Goal: Information Seeking & Learning: Learn about a topic

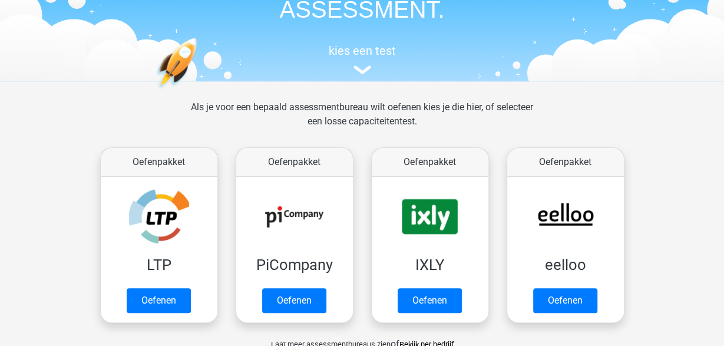
scroll to position [123, 0]
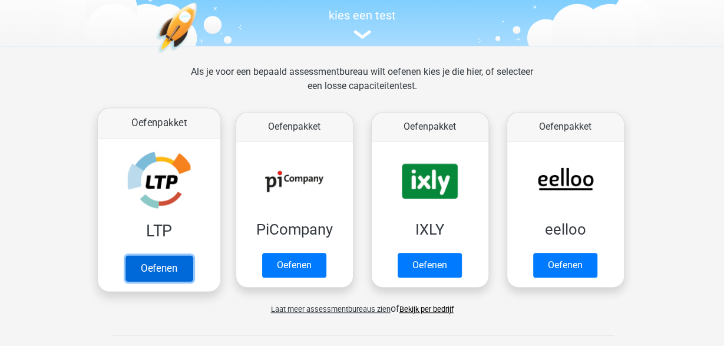
click at [160, 270] on link "Oefenen" at bounding box center [158, 268] width 67 height 26
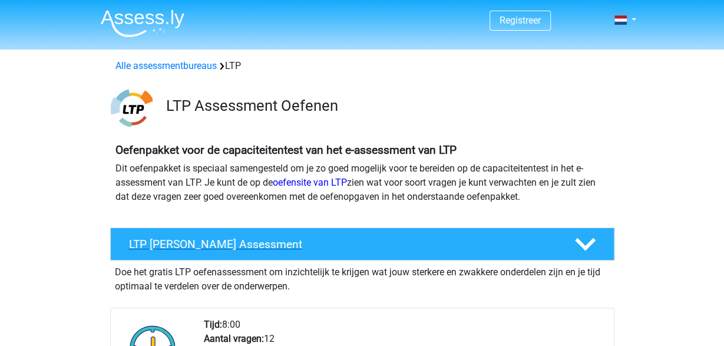
click at [230, 238] on h4 "LTP Gratis Oefen Assessment" at bounding box center [342, 244] width 427 height 14
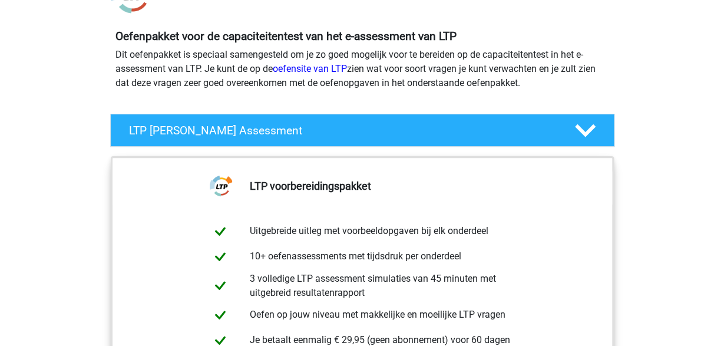
scroll to position [245, 0]
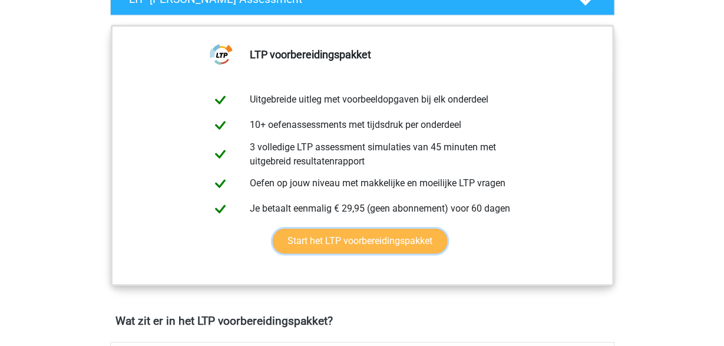
click at [372, 232] on link "Start het LTP voorbereidingspakket" at bounding box center [360, 241] width 174 height 25
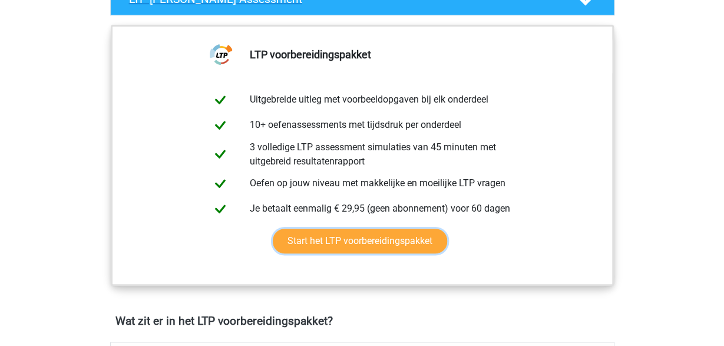
scroll to position [123, 0]
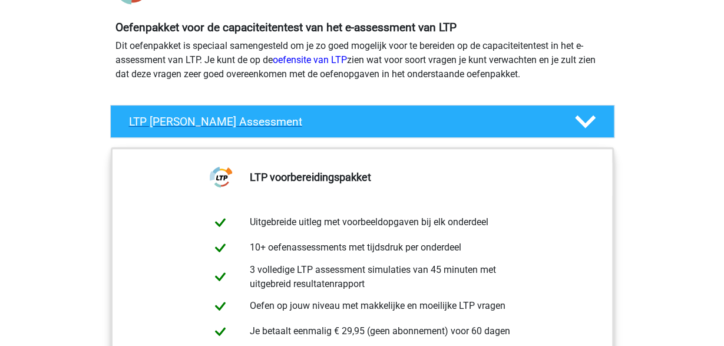
click at [207, 125] on h4 "LTP Gratis Oefen Assessment" at bounding box center [342, 122] width 427 height 14
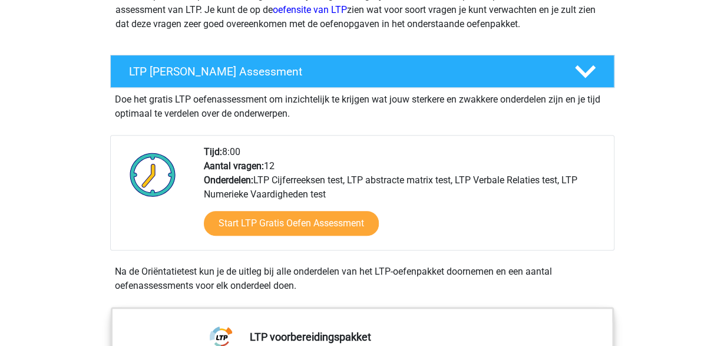
scroll to position [245, 0]
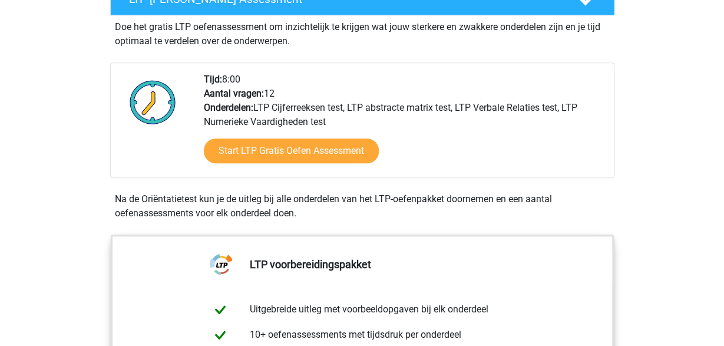
click at [227, 78] on div "Tijd: 8:00 Aantal vragen: 12 Onderdelen: LTP Cijferreeksen test, LTP abstracte …" at bounding box center [404, 124] width 418 height 105
click at [299, 103] on div "Tijd: 8:00 Aantal vragen: 12 Onderdelen: LTP Cijferreeksen test, LTP abstracte …" at bounding box center [404, 124] width 418 height 105
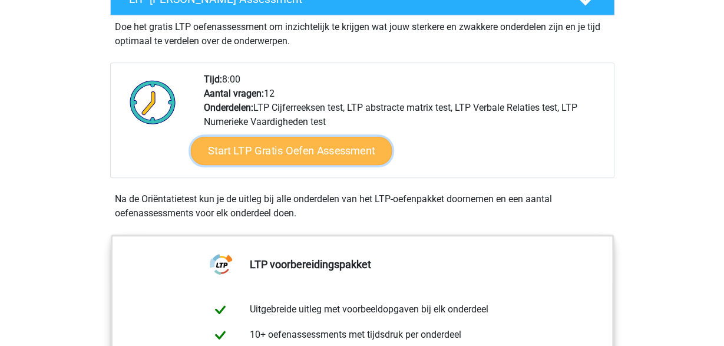
click at [298, 145] on link "Start LTP Gratis Oefen Assessment" at bounding box center [291, 151] width 202 height 28
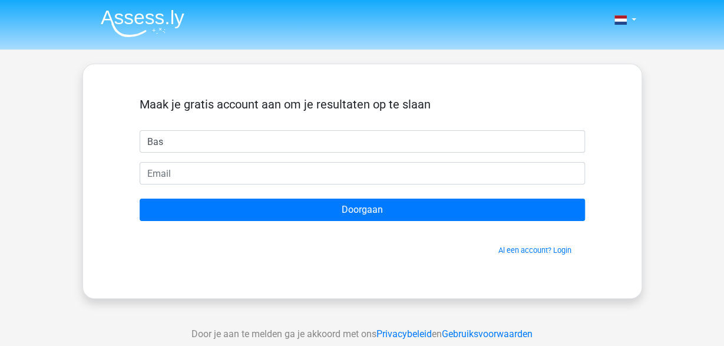
type input "Bas"
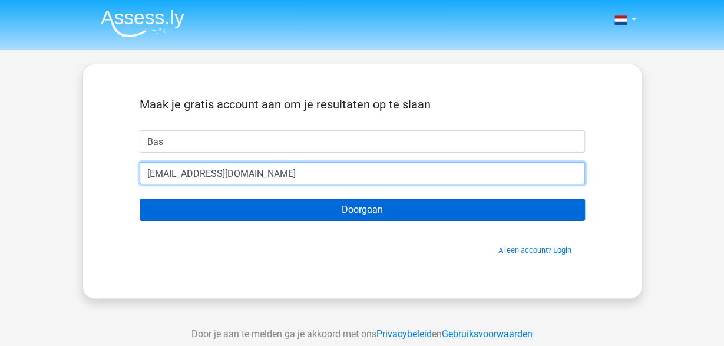
type input "[EMAIL_ADDRESS][DOMAIN_NAME]"
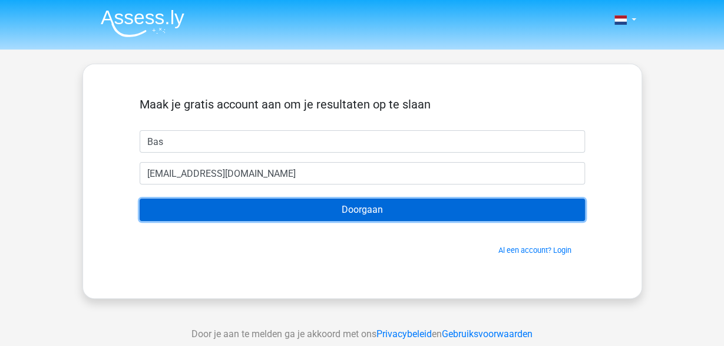
click at [308, 214] on input "Doorgaan" at bounding box center [362, 210] width 445 height 22
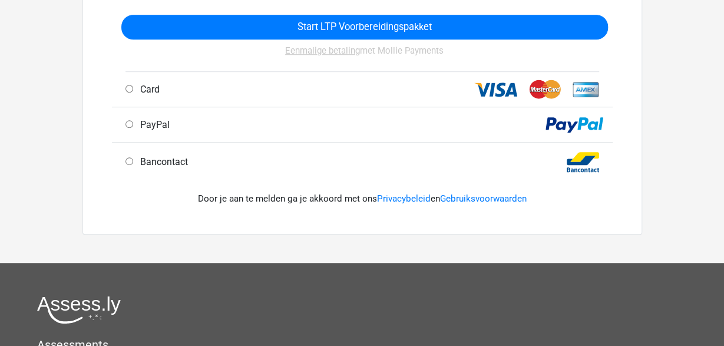
scroll to position [61, 0]
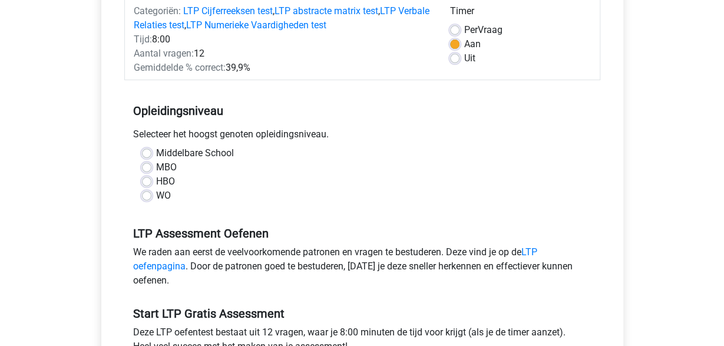
scroll to position [184, 0]
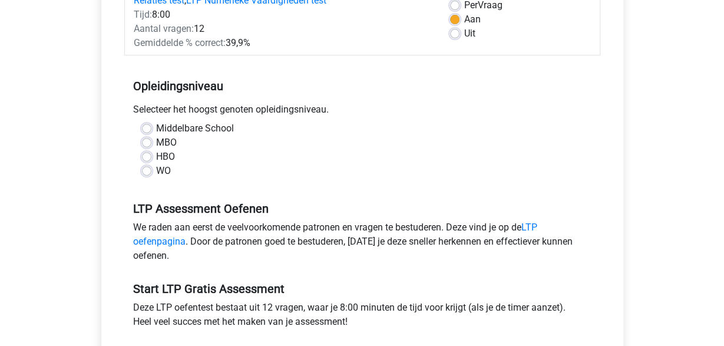
click at [156, 170] on label "WO" at bounding box center [163, 171] width 15 height 14
click at [149, 170] on input "WO" at bounding box center [146, 170] width 9 height 12
radio input "true"
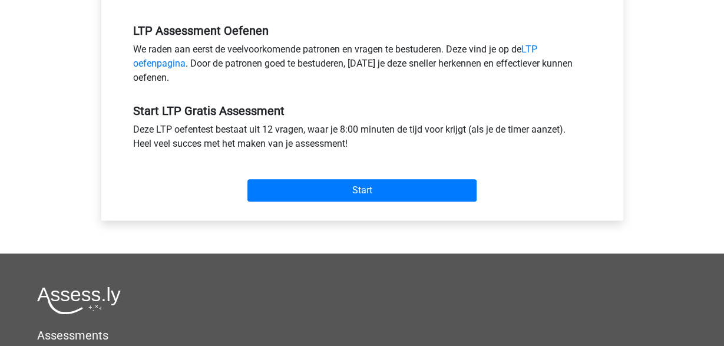
scroll to position [368, 0]
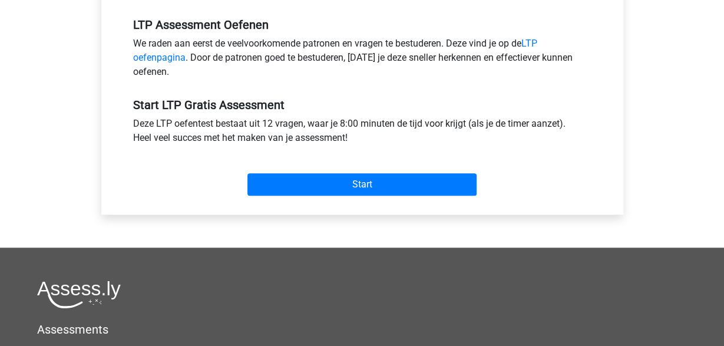
click at [368, 171] on div "Start" at bounding box center [362, 174] width 476 height 41
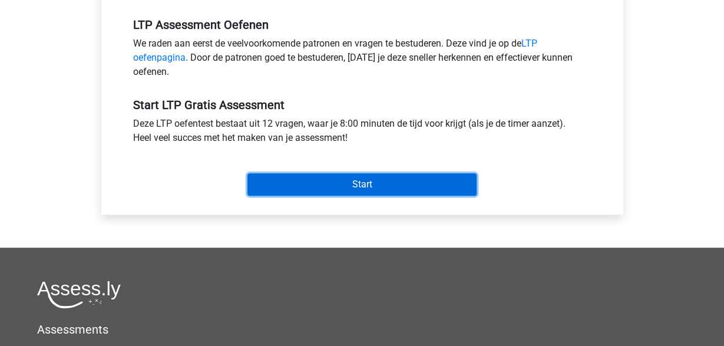
click at [366, 180] on input "Start" at bounding box center [361, 184] width 229 height 22
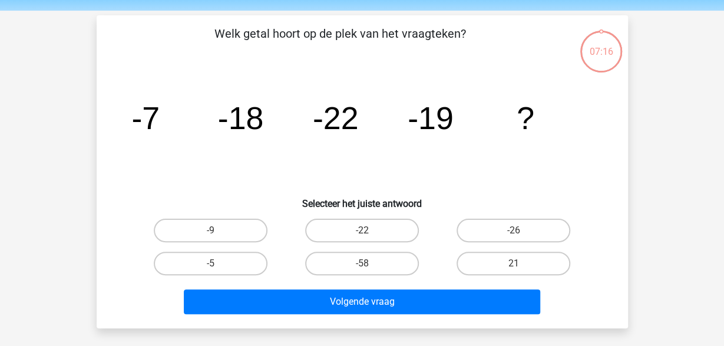
scroll to position [61, 0]
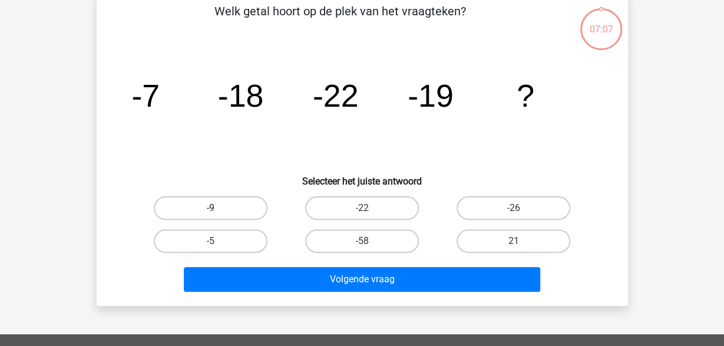
click at [234, 207] on label "-9" at bounding box center [211, 208] width 114 height 24
click at [218, 208] on input "-9" at bounding box center [214, 212] width 8 height 8
radio input "true"
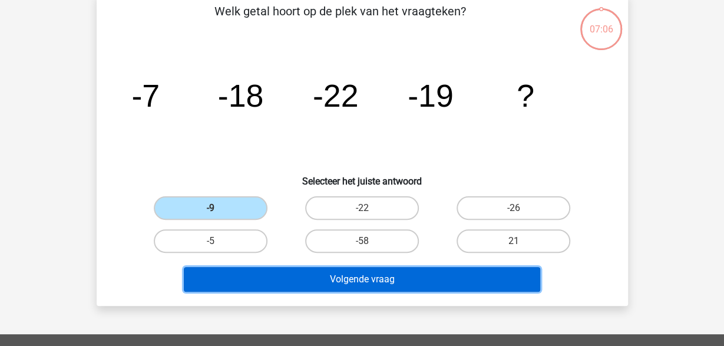
click at [352, 285] on button "Volgende vraag" at bounding box center [362, 279] width 356 height 25
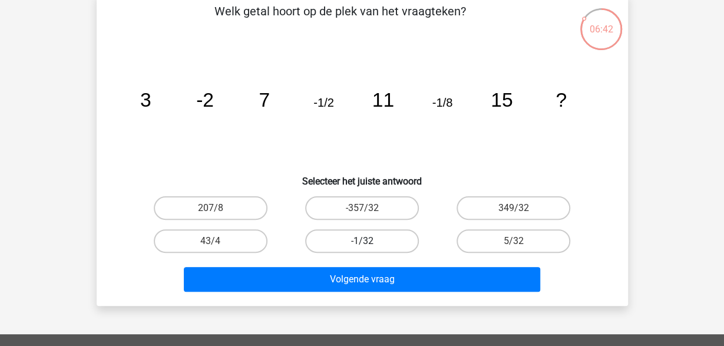
click at [378, 242] on label "-1/32" at bounding box center [362, 241] width 114 height 24
click at [369, 242] on input "-1/32" at bounding box center [366, 245] width 8 height 8
radio input "true"
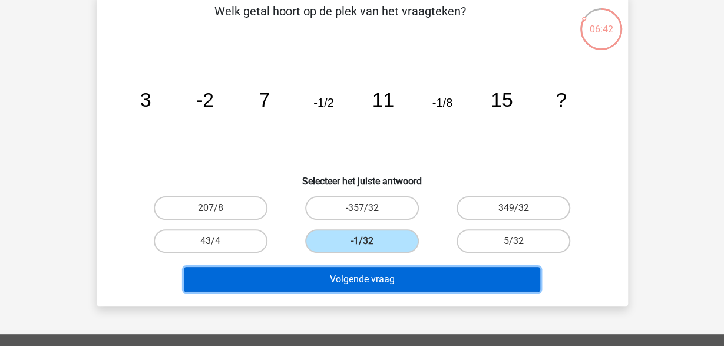
click at [354, 285] on button "Volgende vraag" at bounding box center [362, 279] width 356 height 25
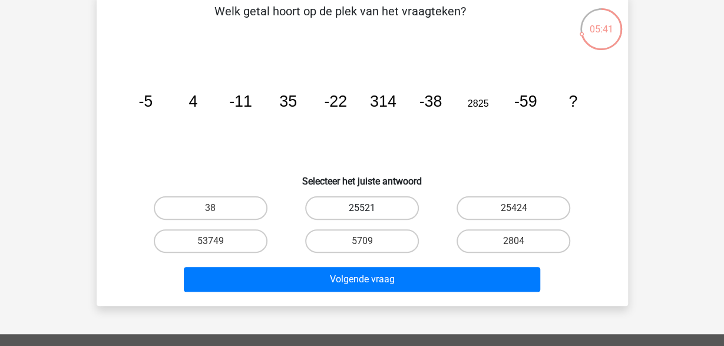
click at [391, 204] on label "25521" at bounding box center [362, 208] width 114 height 24
click at [369, 208] on input "25521" at bounding box center [366, 212] width 8 height 8
radio input "true"
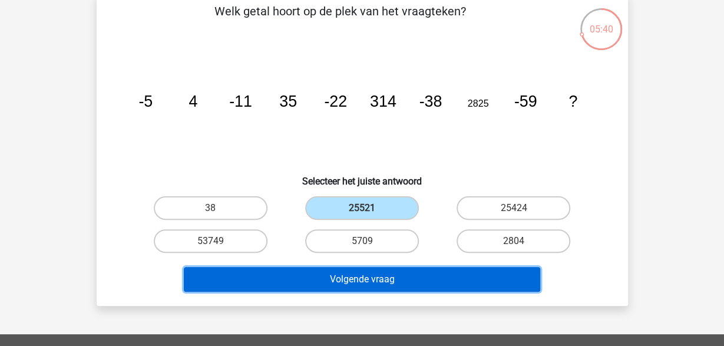
click at [366, 282] on button "Volgende vraag" at bounding box center [362, 279] width 356 height 25
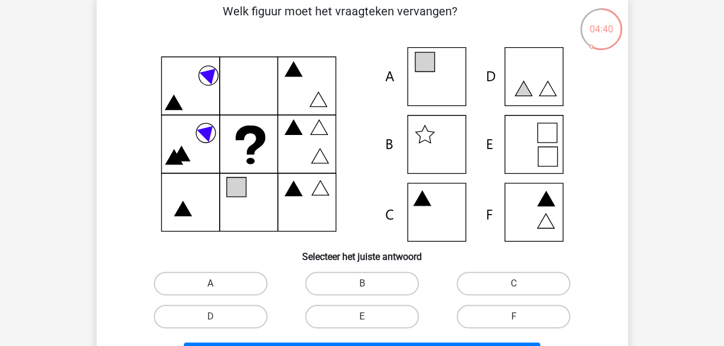
click at [226, 292] on label "A" at bounding box center [211, 284] width 114 height 24
click at [218, 291] on input "A" at bounding box center [214, 287] width 8 height 8
radio input "true"
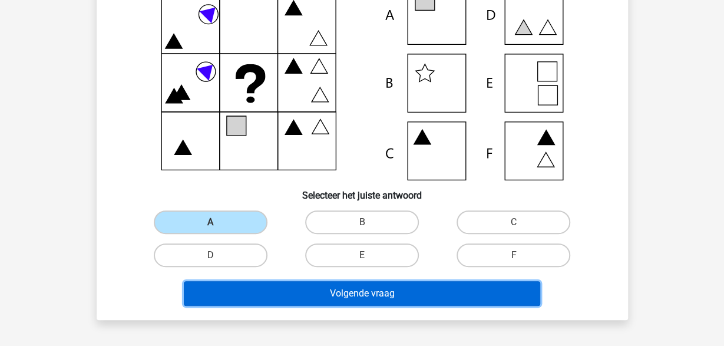
click at [363, 283] on button "Volgende vraag" at bounding box center [362, 293] width 356 height 25
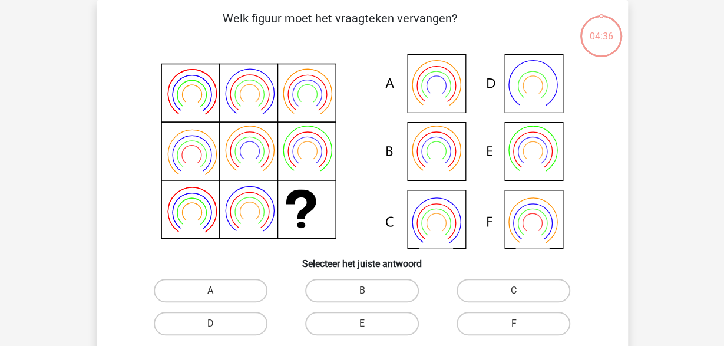
scroll to position [54, 0]
click at [541, 214] on icon at bounding box center [362, 151] width 475 height 194
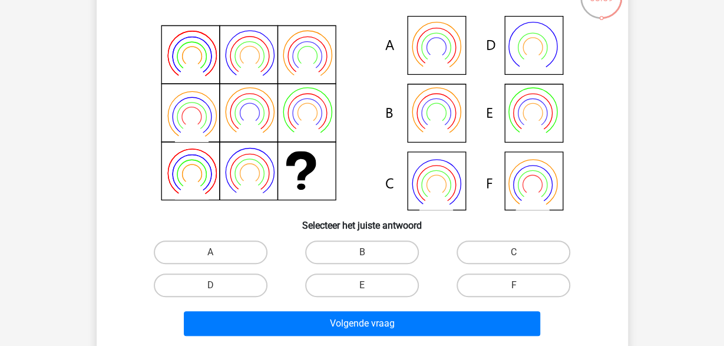
scroll to position [115, 0]
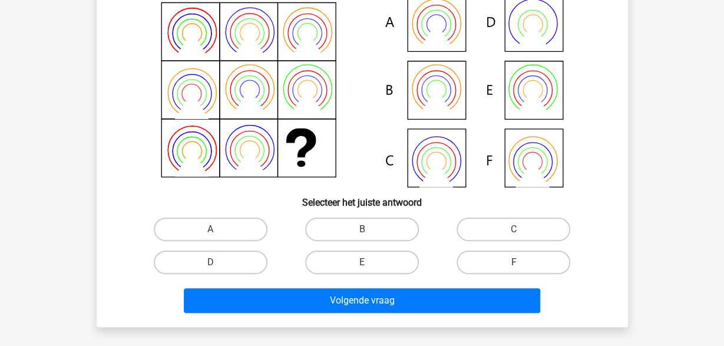
drag, startPoint x: 516, startPoint y: 263, endPoint x: 469, endPoint y: 277, distance: 49.2
click at [516, 263] on input "F" at bounding box center [518, 266] width 8 height 8
radio input "true"
click at [435, 281] on div "Volgende vraag" at bounding box center [362, 298] width 494 height 39
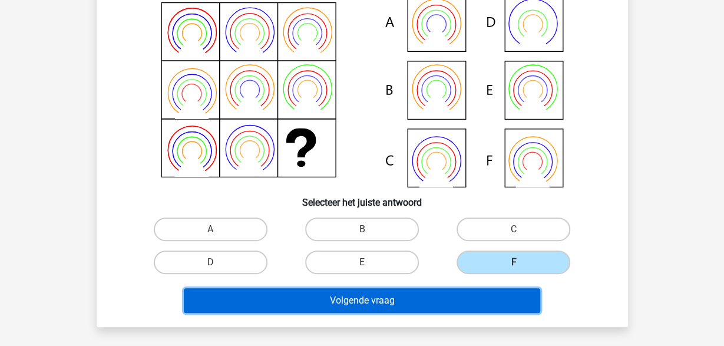
click at [428, 299] on button "Volgende vraag" at bounding box center [362, 300] width 356 height 25
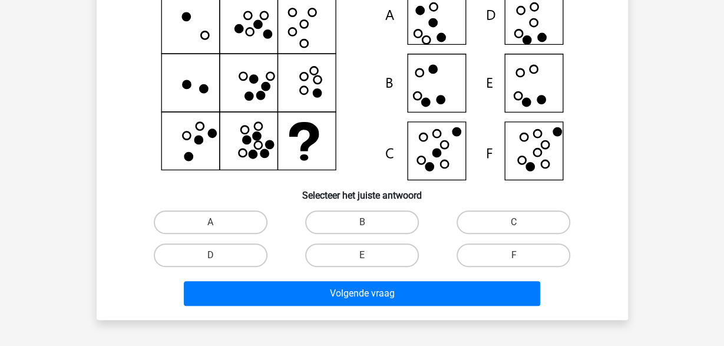
scroll to position [61, 0]
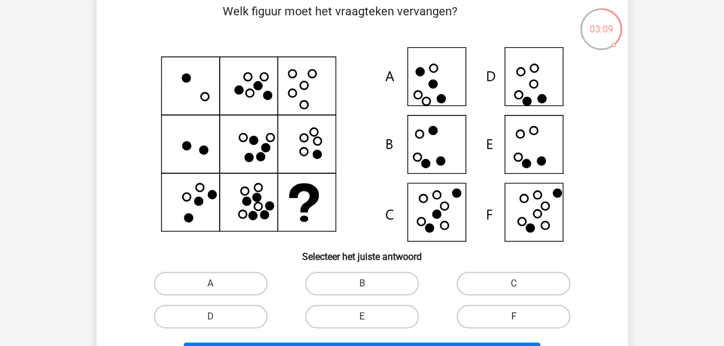
click at [492, 313] on label "F" at bounding box center [514, 317] width 114 height 24
click at [514, 316] on input "F" at bounding box center [518, 320] width 8 height 8
radio input "true"
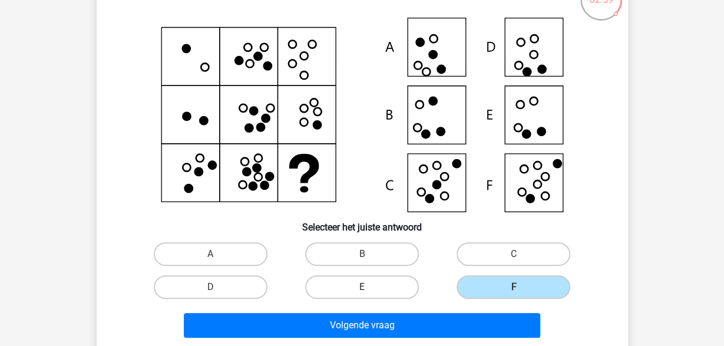
scroll to position [123, 0]
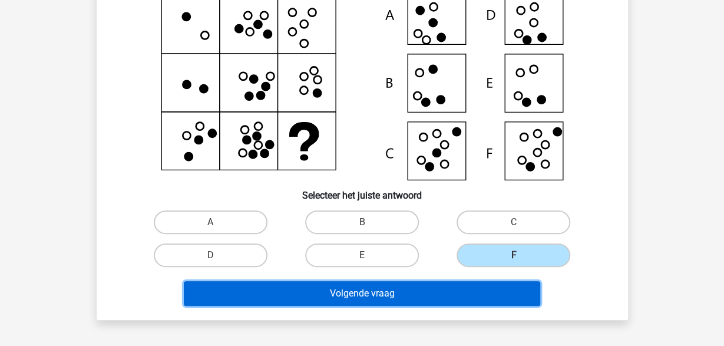
click at [374, 292] on button "Volgende vraag" at bounding box center [362, 293] width 356 height 25
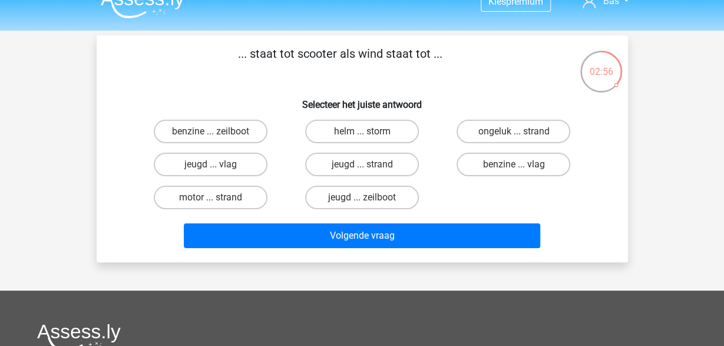
scroll to position [0, 0]
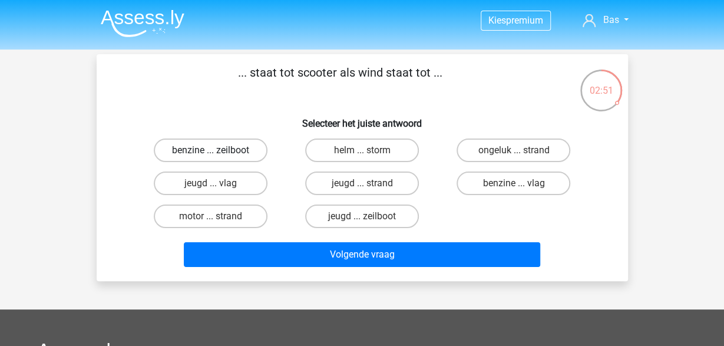
click at [225, 147] on label "benzine ... zeilboot" at bounding box center [211, 150] width 114 height 24
click at [218, 150] on input "benzine ... zeilboot" at bounding box center [214, 154] width 8 height 8
radio input "true"
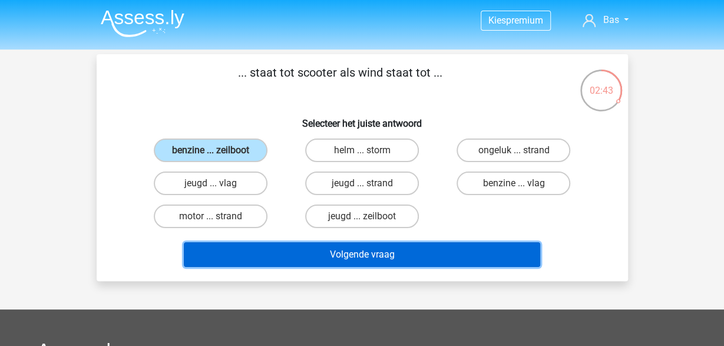
click at [366, 253] on button "Volgende vraag" at bounding box center [362, 254] width 356 height 25
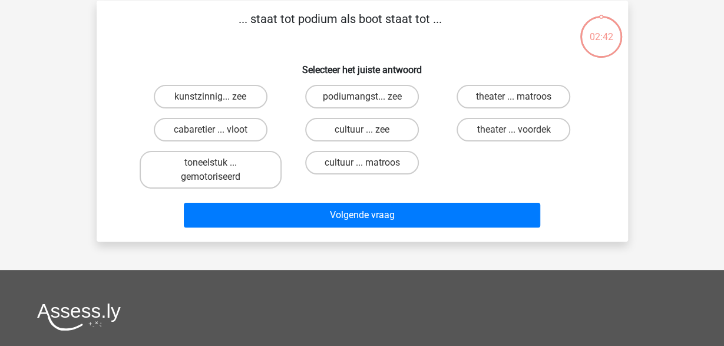
scroll to position [54, 0]
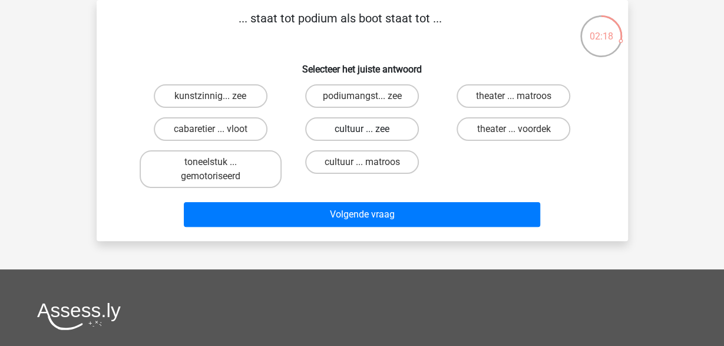
click at [372, 128] on label "cultuur ... zee" at bounding box center [362, 129] width 114 height 24
click at [369, 129] on input "cultuur ... zee" at bounding box center [366, 133] width 8 height 8
radio input "true"
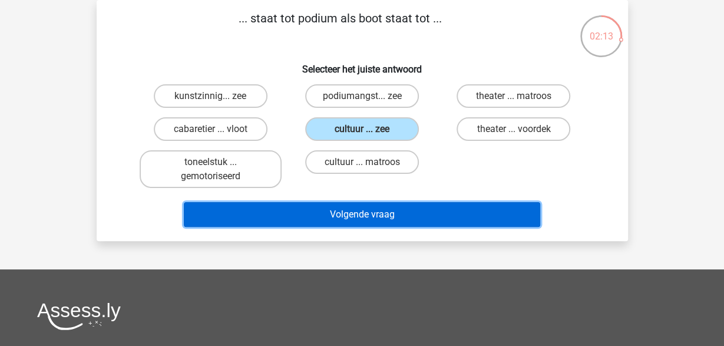
click at [368, 214] on button "Volgende vraag" at bounding box center [362, 214] width 356 height 25
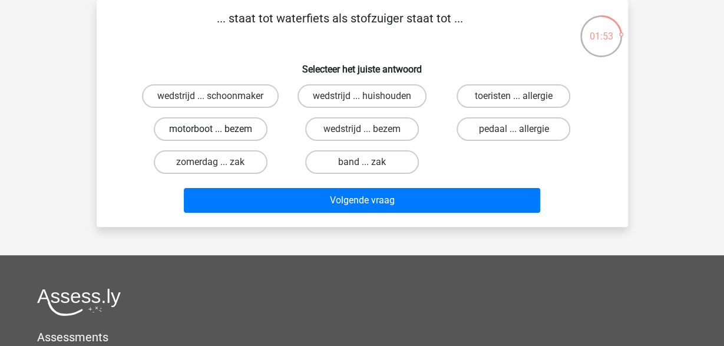
click at [239, 131] on label "motorboot ... bezem" at bounding box center [211, 129] width 114 height 24
click at [218, 131] on input "motorboot ... bezem" at bounding box center [214, 133] width 8 height 8
radio input "true"
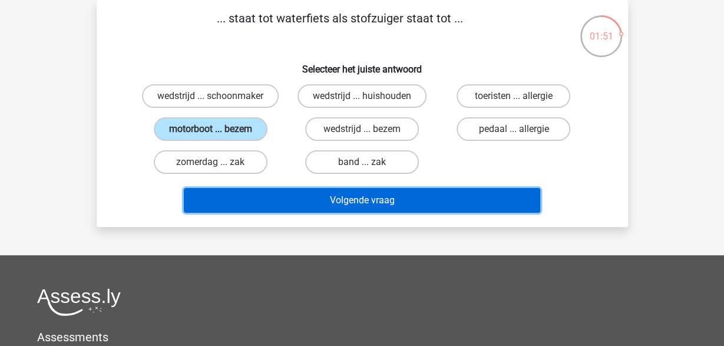
click at [379, 199] on button "Volgende vraag" at bounding box center [362, 200] width 356 height 25
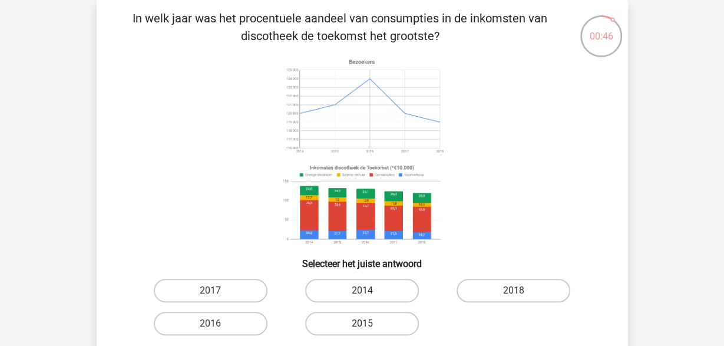
click at [328, 317] on label "2015" at bounding box center [362, 324] width 114 height 24
click at [362, 323] on input "2015" at bounding box center [366, 327] width 8 height 8
radio input "true"
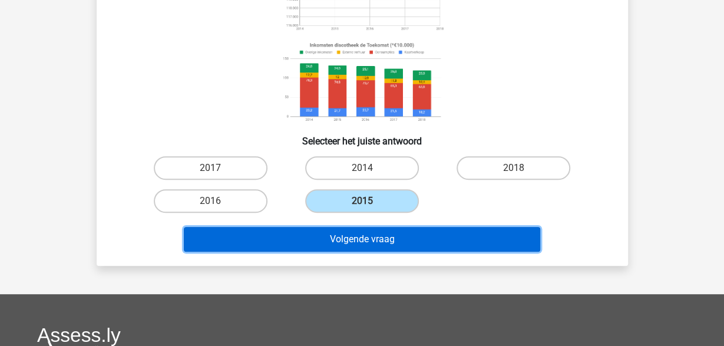
click at [322, 240] on button "Volgende vraag" at bounding box center [362, 239] width 356 height 25
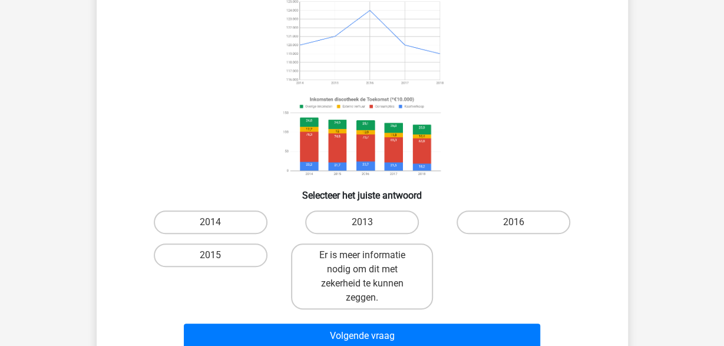
scroll to position [177, 0]
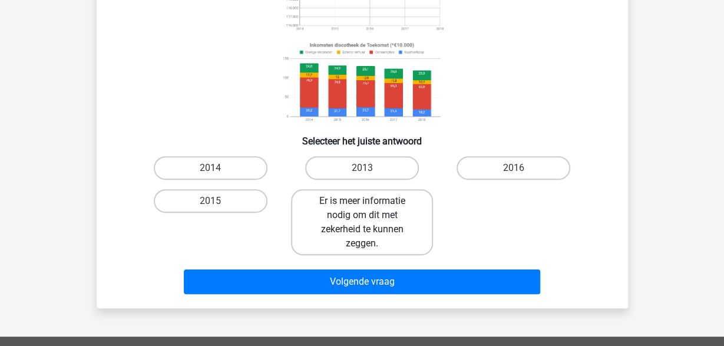
click at [346, 222] on label "Er is meer informatie nodig om dit met zekerheid te kunnen zeggen." at bounding box center [362, 222] width 142 height 66
click at [362, 209] on input "Er is meer informatie nodig om dit met zekerheid te kunnen zeggen." at bounding box center [366, 205] width 8 height 8
radio input "true"
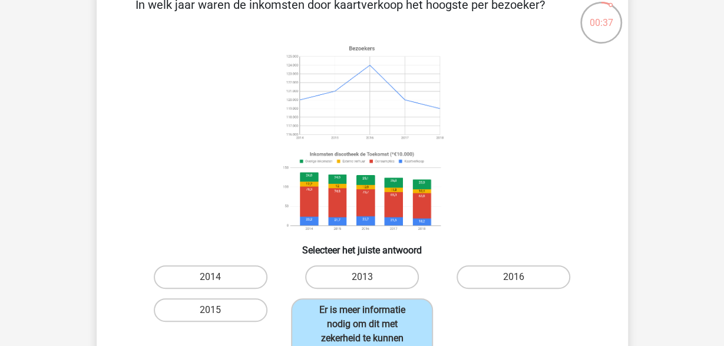
scroll to position [54, 0]
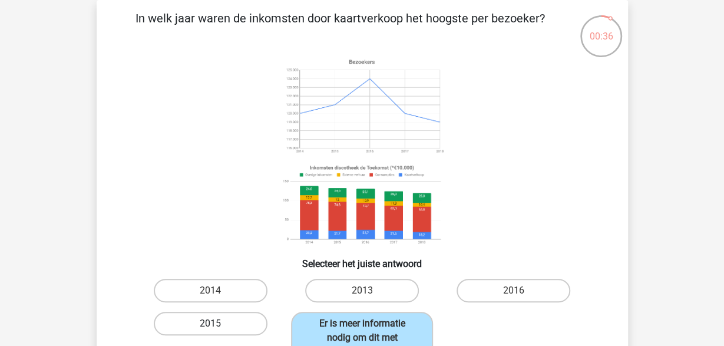
click at [224, 316] on label "2015" at bounding box center [211, 324] width 114 height 24
click at [218, 323] on input "2015" at bounding box center [214, 327] width 8 height 8
radio input "true"
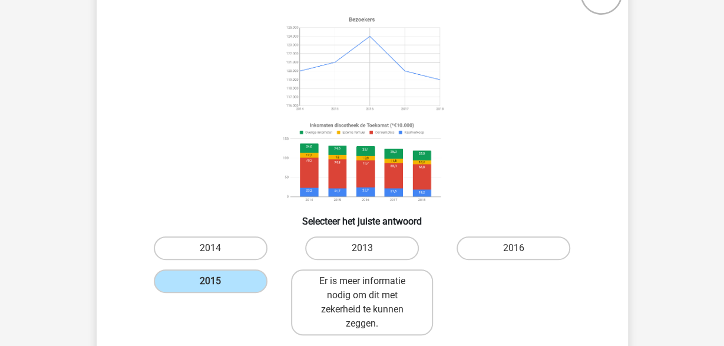
scroll to position [115, 0]
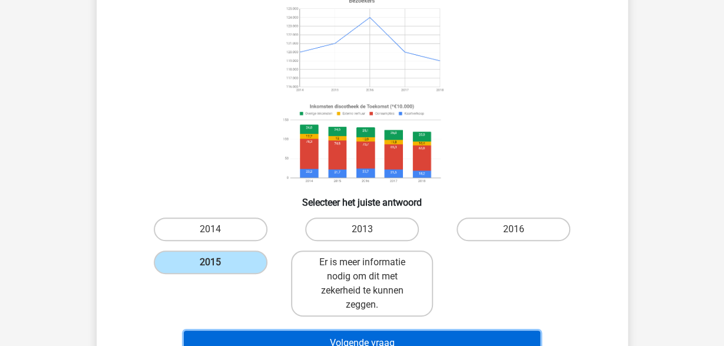
click at [367, 331] on button "Volgende vraag" at bounding box center [362, 343] width 356 height 25
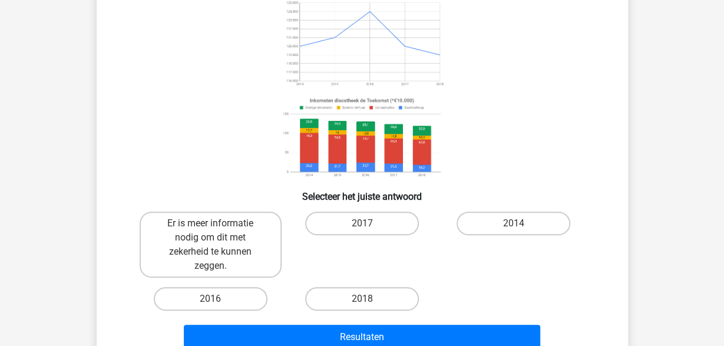
scroll to position [123, 0]
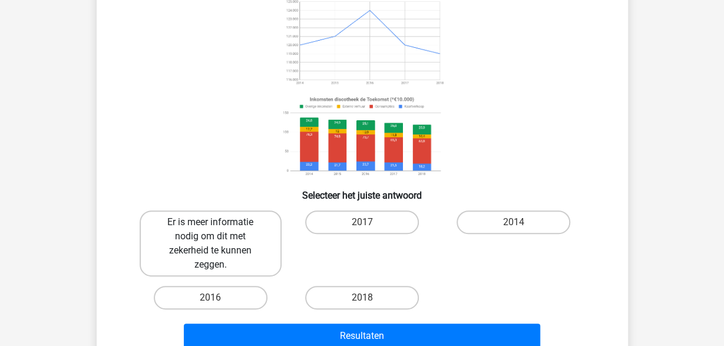
click at [220, 237] on label "Er is meer informatie nodig om dit met zekerheid te kunnen zeggen." at bounding box center [211, 243] width 142 height 66
click at [218, 230] on input "Er is meer informatie nodig om dit met zekerheid te kunnen zeggen." at bounding box center [214, 226] width 8 height 8
radio input "true"
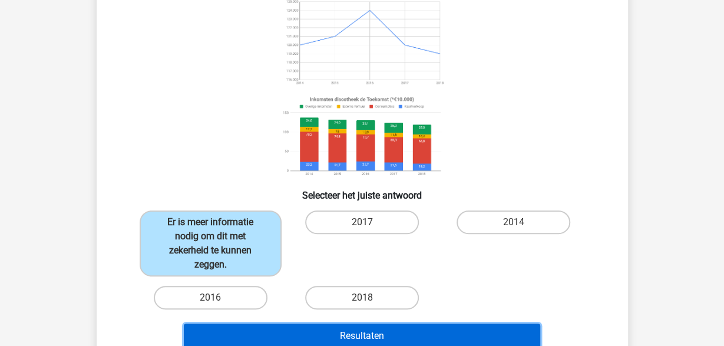
drag, startPoint x: 359, startPoint y: 335, endPoint x: 351, endPoint y: 332, distance: 8.2
click at [358, 335] on button "Resultaten" at bounding box center [362, 335] width 356 height 25
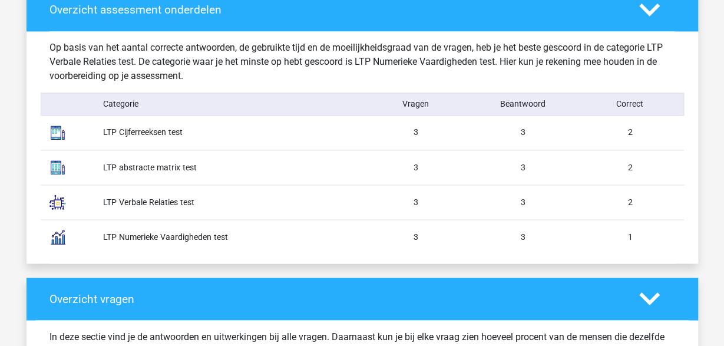
scroll to position [919, 0]
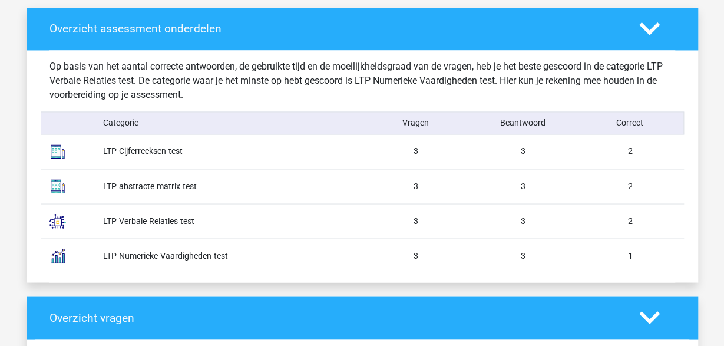
drag, startPoint x: 620, startPoint y: 258, endPoint x: 657, endPoint y: 254, distance: 36.8
click at [657, 254] on div "1" at bounding box center [630, 255] width 107 height 12
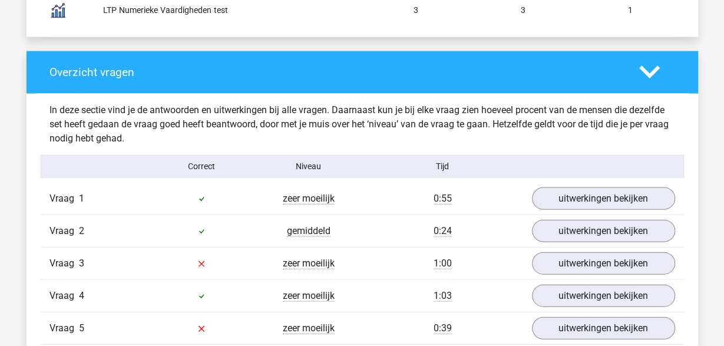
scroll to position [1226, 0]
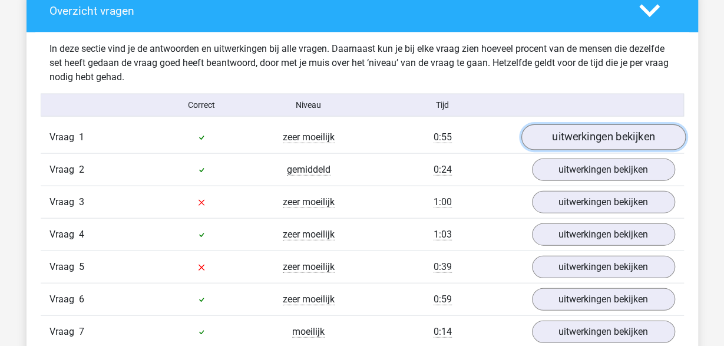
click at [596, 130] on link "uitwerkingen bekijken" at bounding box center [603, 137] width 164 height 26
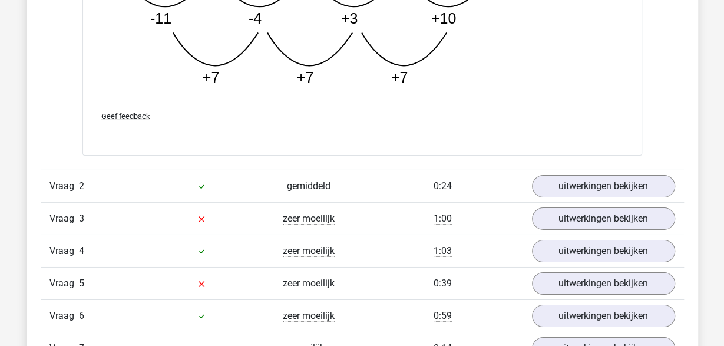
scroll to position [1838, 0]
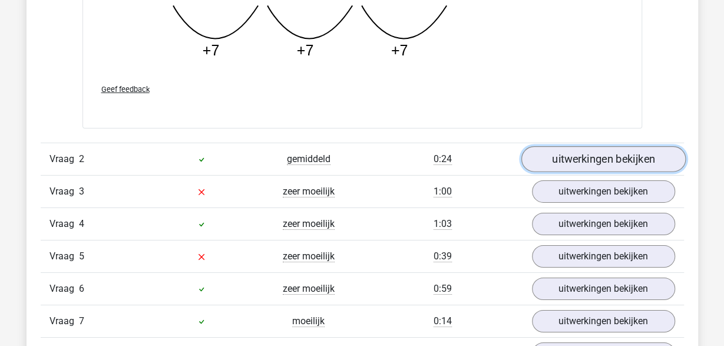
click at [567, 155] on link "uitwerkingen bekijken" at bounding box center [603, 159] width 164 height 26
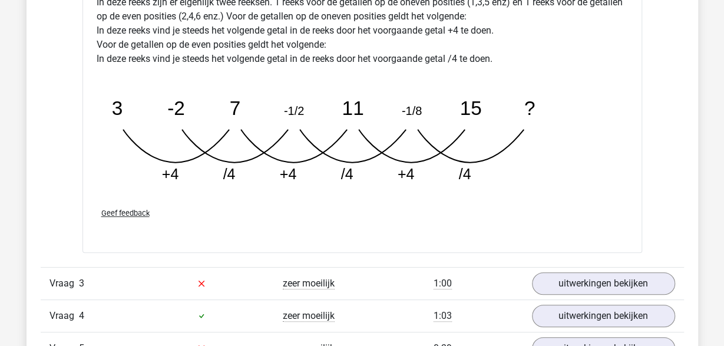
scroll to position [2390, 0]
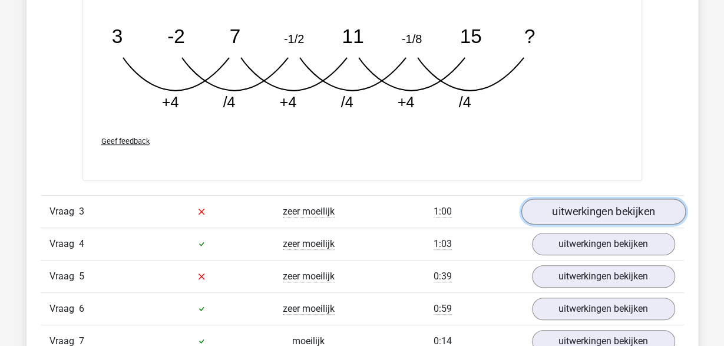
click at [590, 207] on link "uitwerkingen bekijken" at bounding box center [603, 212] width 164 height 26
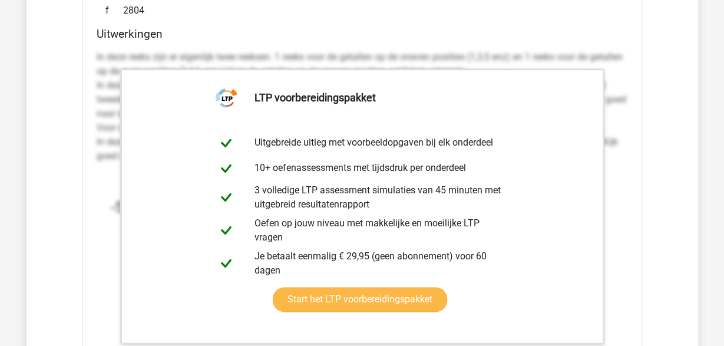
scroll to position [2696, 0]
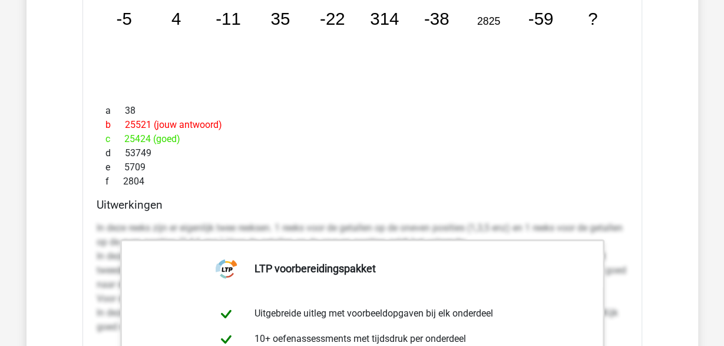
click at [364, 147] on div "d 53749" at bounding box center [362, 153] width 531 height 14
click at [231, 229] on p "In deze reeks zijn er eigenlijk twee reeksen. 1 reeks voor de getallen op de on…" at bounding box center [362, 277] width 531 height 113
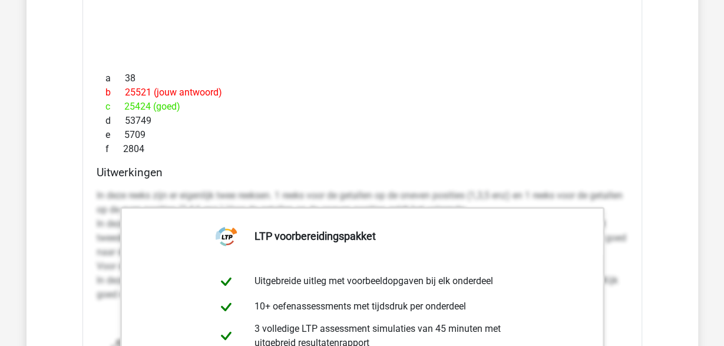
scroll to position [3064, 0]
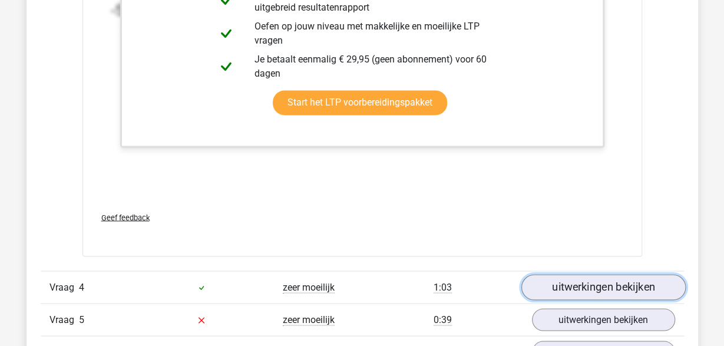
drag, startPoint x: 573, startPoint y: 286, endPoint x: 557, endPoint y: 276, distance: 18.8
click at [570, 285] on link "uitwerkingen bekijken" at bounding box center [603, 287] width 164 height 26
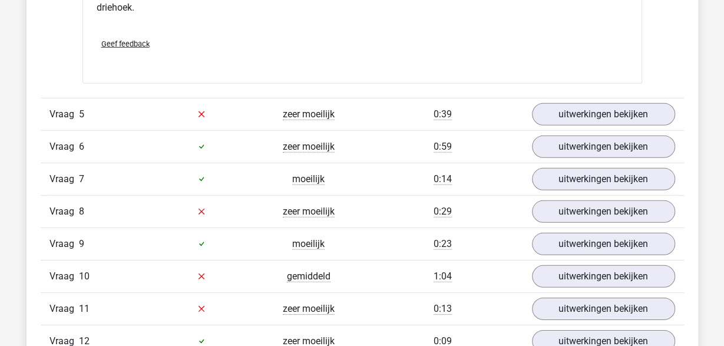
scroll to position [3799, 0]
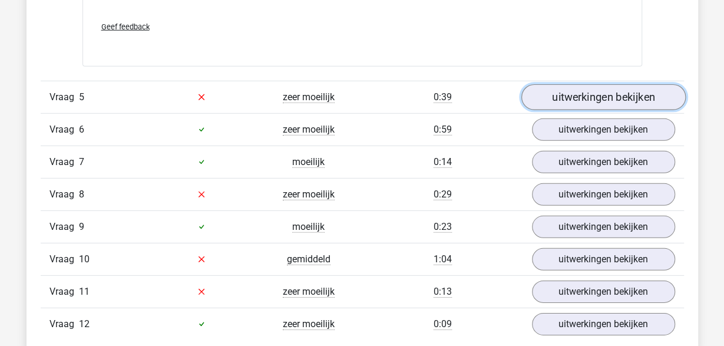
click at [566, 94] on link "uitwerkingen bekijken" at bounding box center [603, 97] width 164 height 26
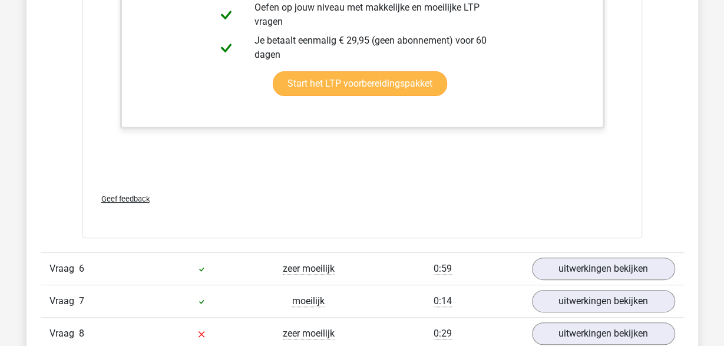
scroll to position [4474, 0]
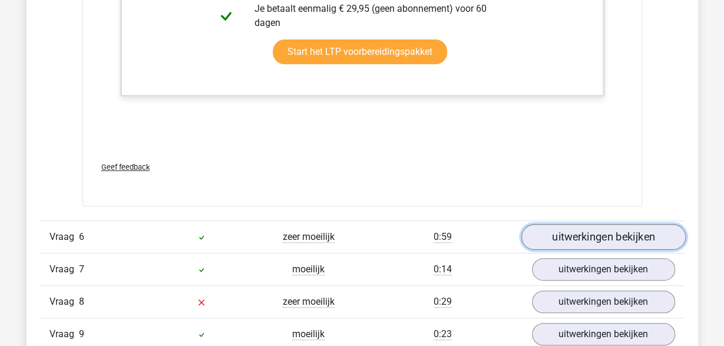
click at [602, 226] on link "uitwerkingen bekijken" at bounding box center [603, 237] width 164 height 26
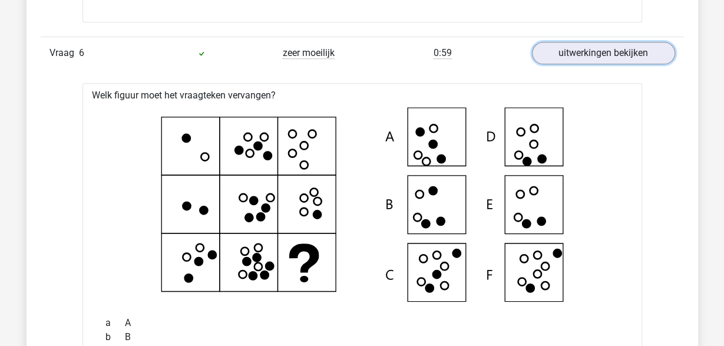
scroll to position [5025, 0]
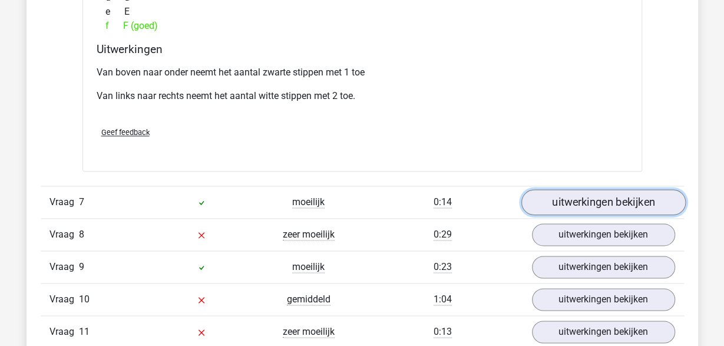
click at [560, 201] on link "uitwerkingen bekijken" at bounding box center [603, 202] width 164 height 26
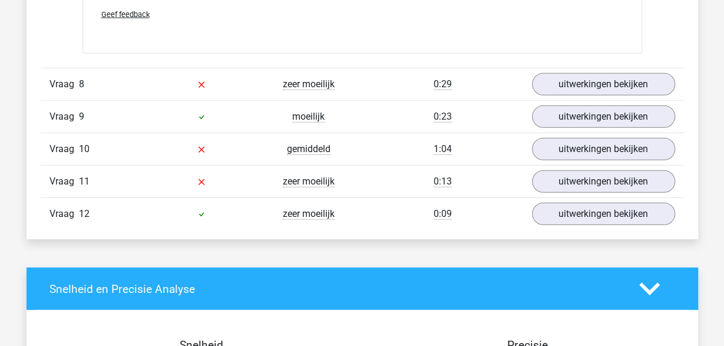
scroll to position [5760, 0]
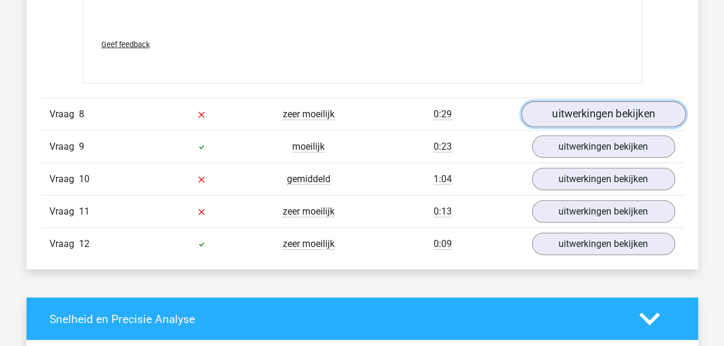
click at [578, 110] on link "uitwerkingen bekijken" at bounding box center [603, 114] width 164 height 26
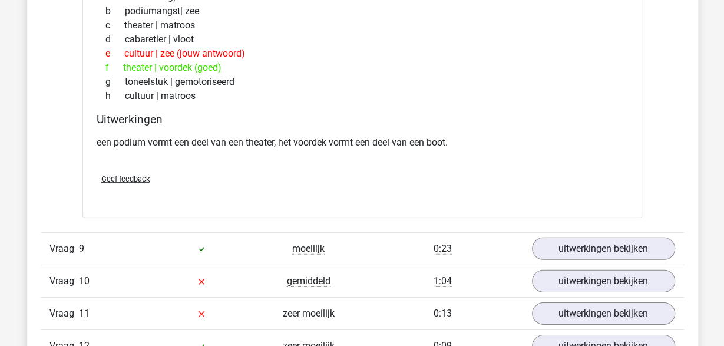
scroll to position [6006, 0]
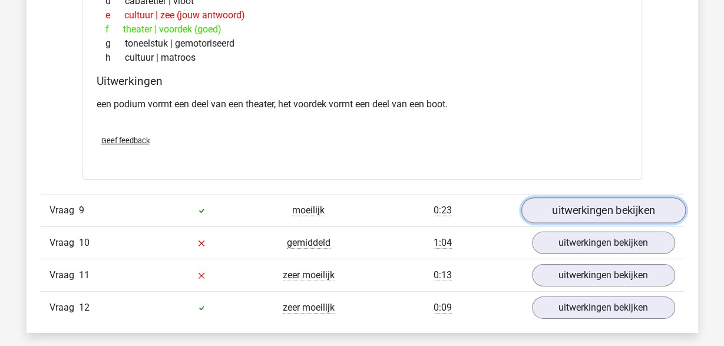
click at [557, 203] on link "uitwerkingen bekijken" at bounding box center [603, 211] width 164 height 26
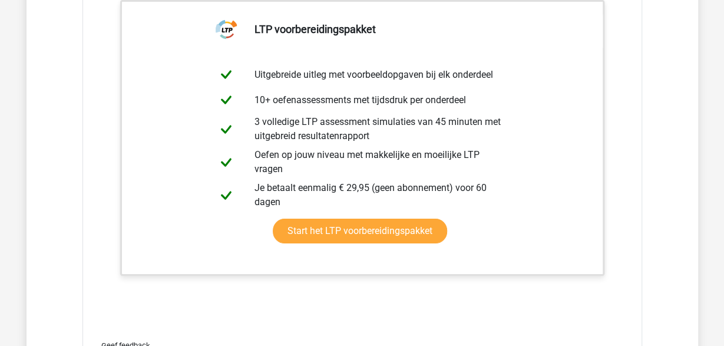
scroll to position [6618, 0]
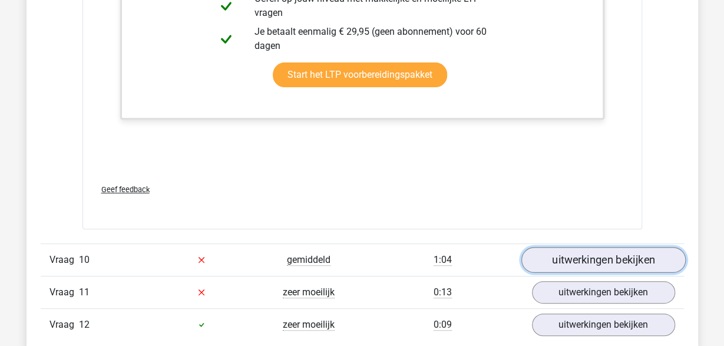
click at [573, 252] on link "uitwerkingen bekijken" at bounding box center [603, 260] width 164 height 26
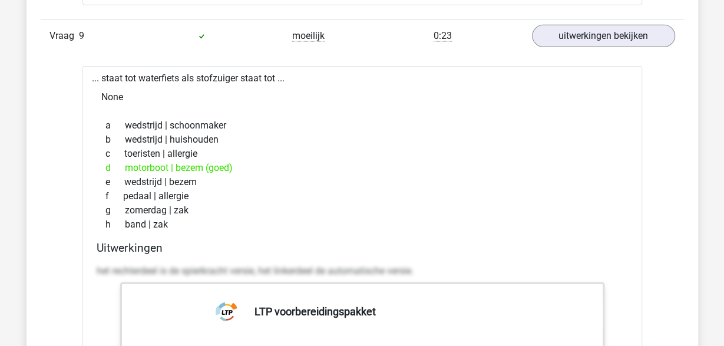
scroll to position [6128, 0]
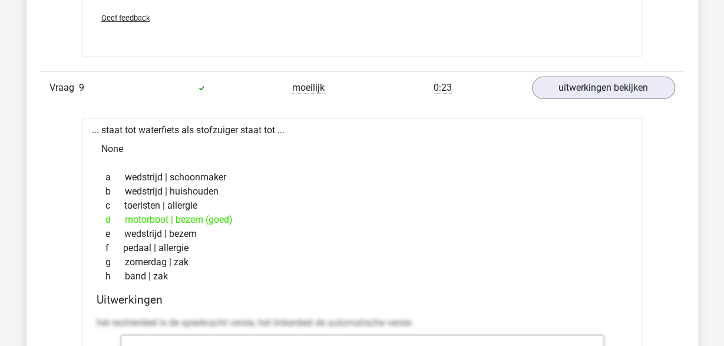
click at [282, 140] on div "None" at bounding box center [362, 149] width 541 height 24
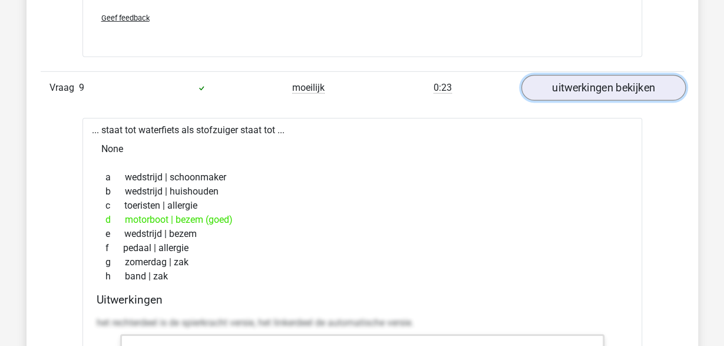
click at [577, 77] on link "uitwerkingen bekijken" at bounding box center [603, 88] width 164 height 26
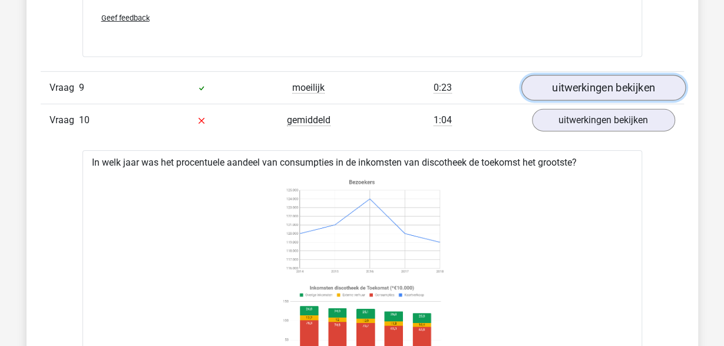
click at [577, 77] on link "uitwerkingen bekijken" at bounding box center [603, 88] width 164 height 26
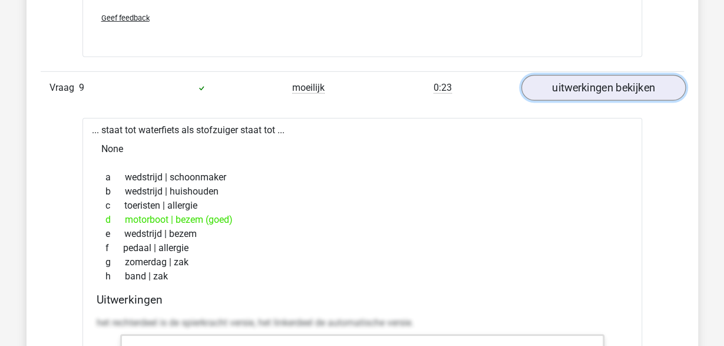
click at [577, 77] on link "uitwerkingen bekijken" at bounding box center [603, 88] width 164 height 26
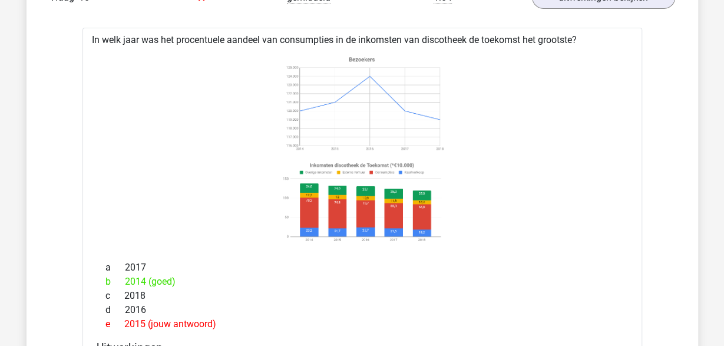
scroll to position [6189, 0]
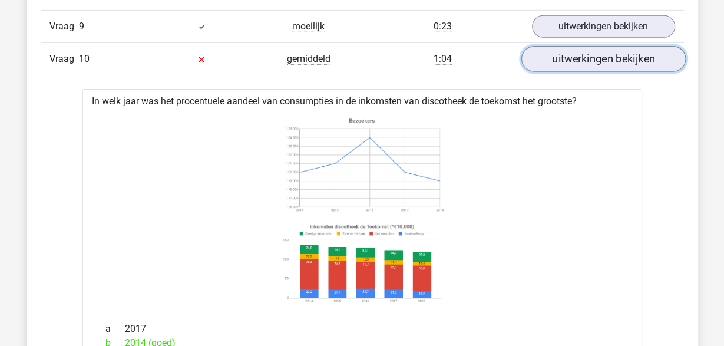
click at [560, 47] on link "uitwerkingen bekijken" at bounding box center [603, 60] width 164 height 26
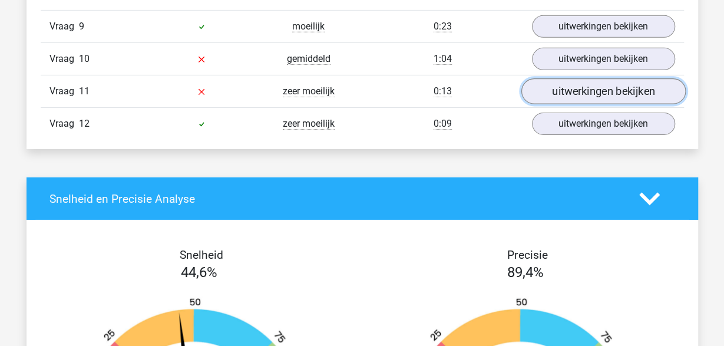
click at [572, 79] on link "uitwerkingen bekijken" at bounding box center [603, 92] width 164 height 26
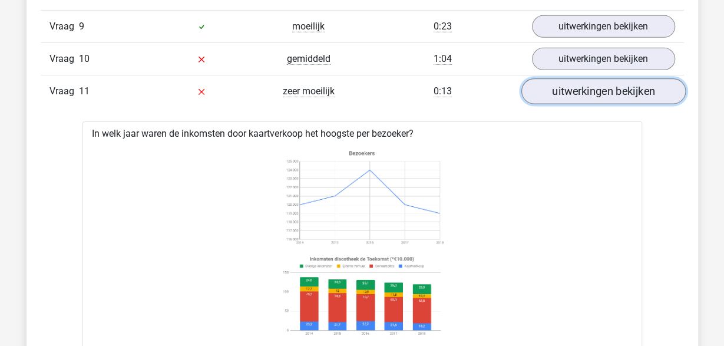
click at [573, 85] on link "uitwerkingen bekijken" at bounding box center [603, 92] width 164 height 26
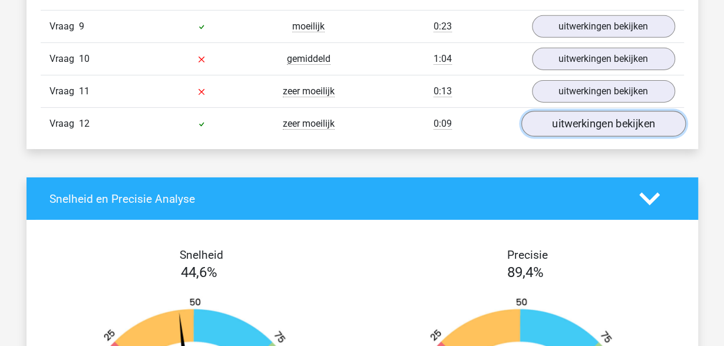
click at [589, 116] on link "uitwerkingen bekijken" at bounding box center [603, 124] width 164 height 26
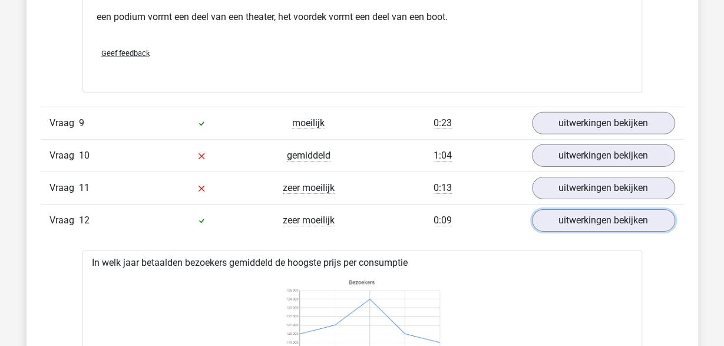
scroll to position [6067, 0]
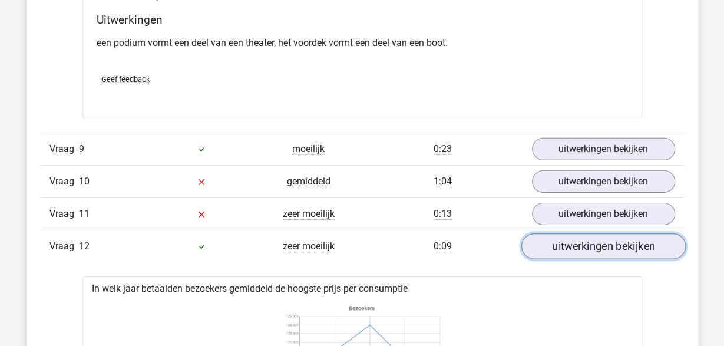
click at [579, 236] on link "uitwerkingen bekijken" at bounding box center [603, 247] width 164 height 26
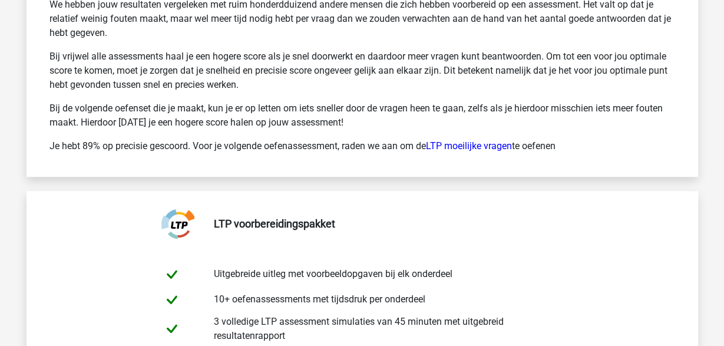
scroll to position [6741, 0]
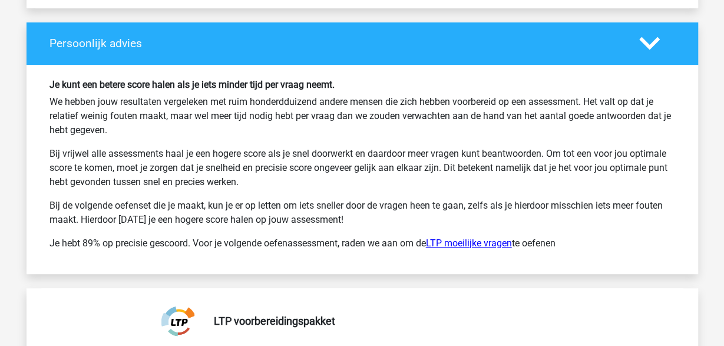
click at [467, 237] on link "LTP moeilijke vragen" at bounding box center [469, 242] width 86 height 11
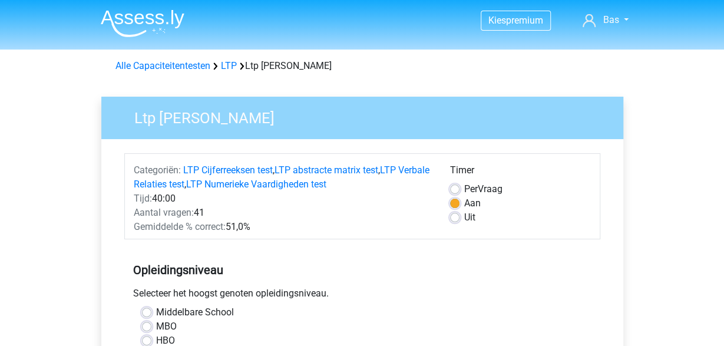
scroll to position [245, 0]
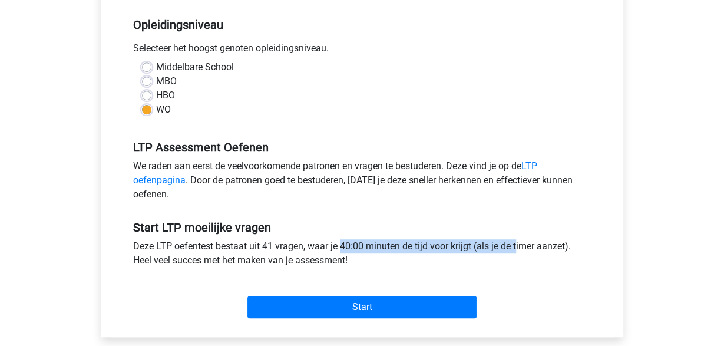
drag, startPoint x: 329, startPoint y: 247, endPoint x: 461, endPoint y: 242, distance: 132.1
click at [461, 242] on div "Deze LTP oefentest bestaat uit 41 vragen, waar je 40:00 minuten de tijd voor kr…" at bounding box center [362, 255] width 476 height 33
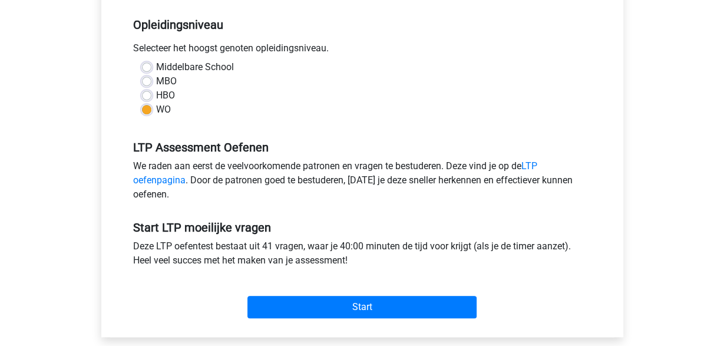
click at [361, 256] on div "Deze LTP oefentest bestaat uit 41 vragen, waar je 40:00 minuten de tijd voor kr…" at bounding box center [362, 255] width 476 height 33
drag, startPoint x: 361, startPoint y: 256, endPoint x: 194, endPoint y: 256, distance: 166.8
click at [194, 256] on div "Deze LTP oefentest bestaat uit 41 vragen, waar je 40:00 minuten de tijd voor kr…" at bounding box center [362, 255] width 476 height 33
